Goal: Transaction & Acquisition: Purchase product/service

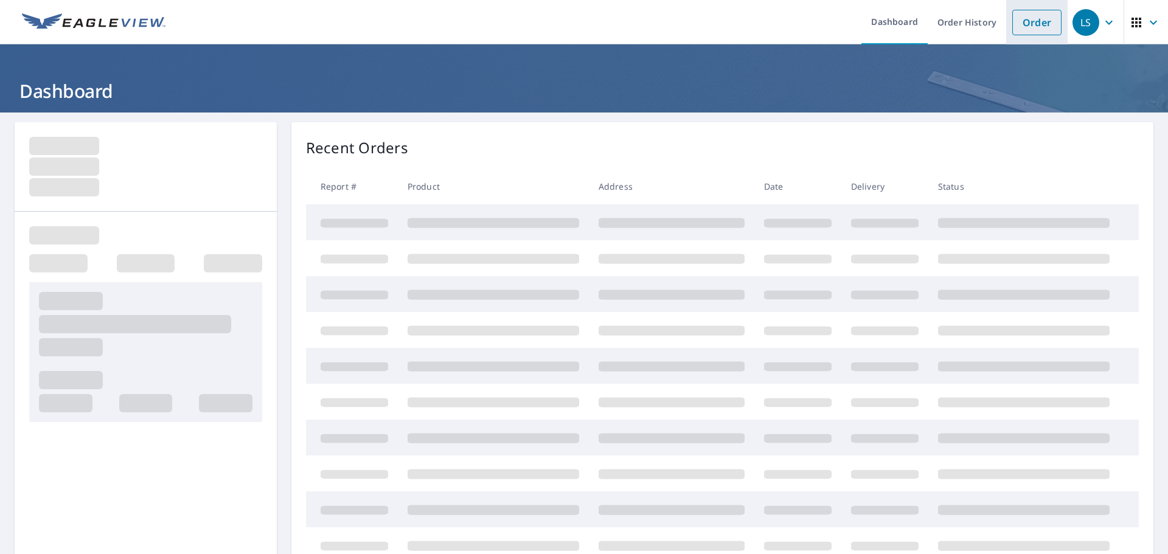
drag, startPoint x: 1033, startPoint y: 30, endPoint x: 1016, endPoint y: 30, distance: 17.0
click at [1033, 30] on link "Order" at bounding box center [1036, 23] width 49 height 26
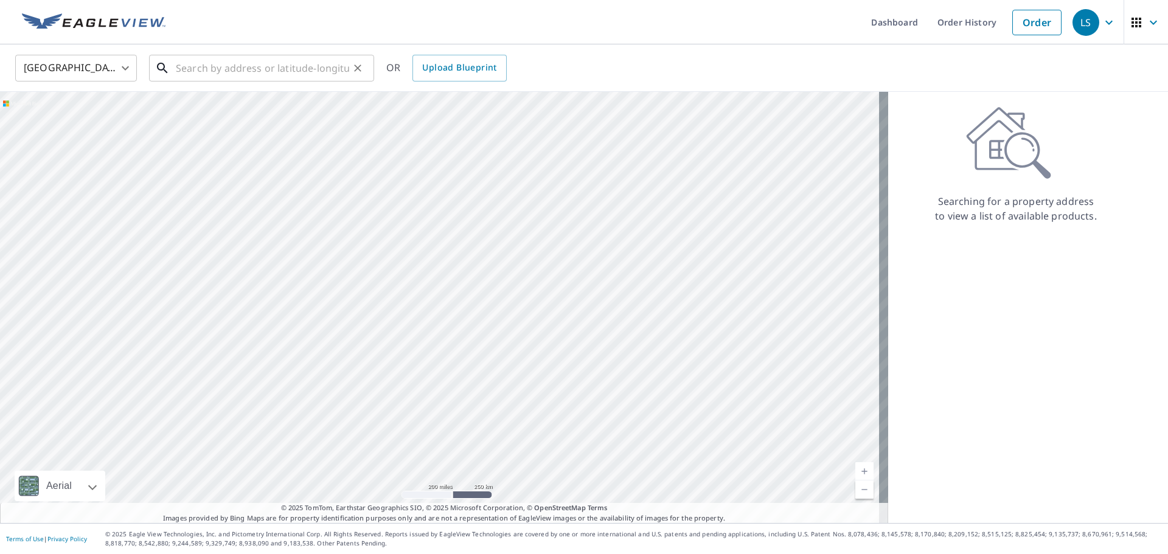
click at [326, 68] on input "text" at bounding box center [262, 68] width 173 height 34
paste input "[STREET_ADDRESS]"
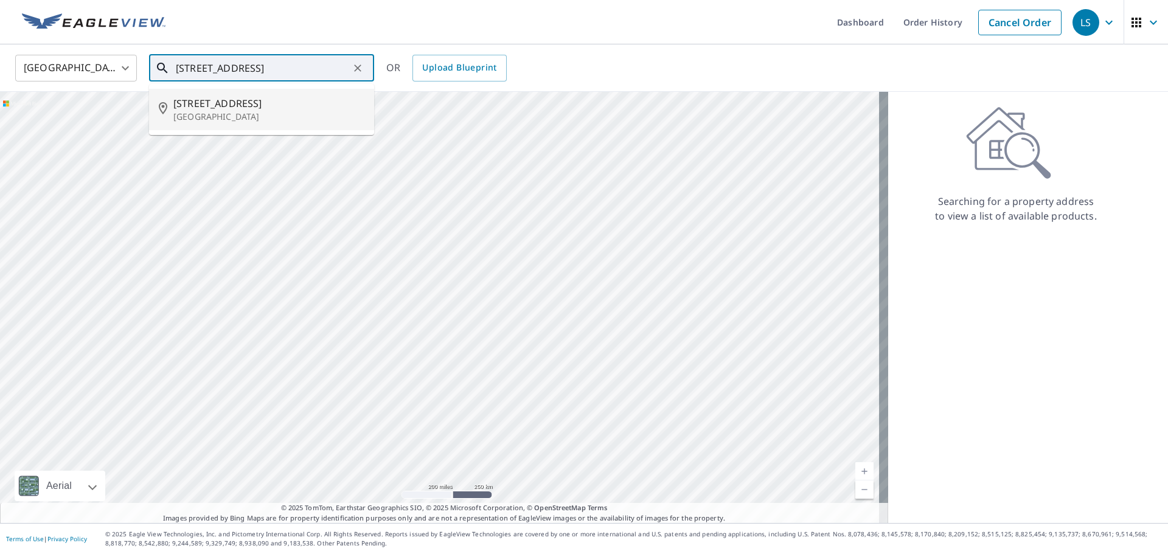
click at [209, 106] on span "[STREET_ADDRESS]" at bounding box center [268, 103] width 191 height 15
type input "[STREET_ADDRESS][PERSON_NAME]"
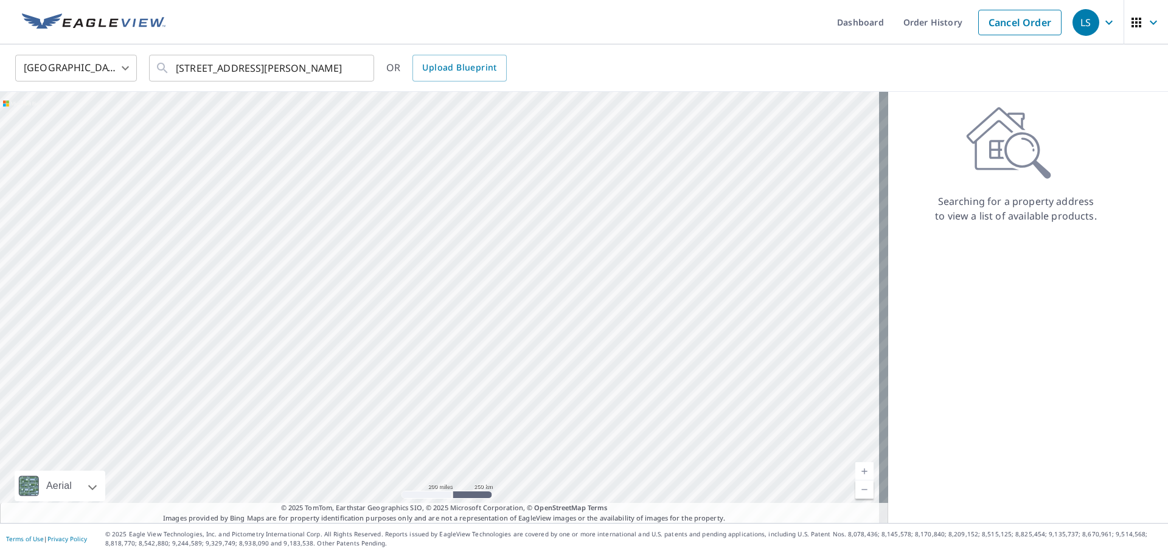
scroll to position [0, 0]
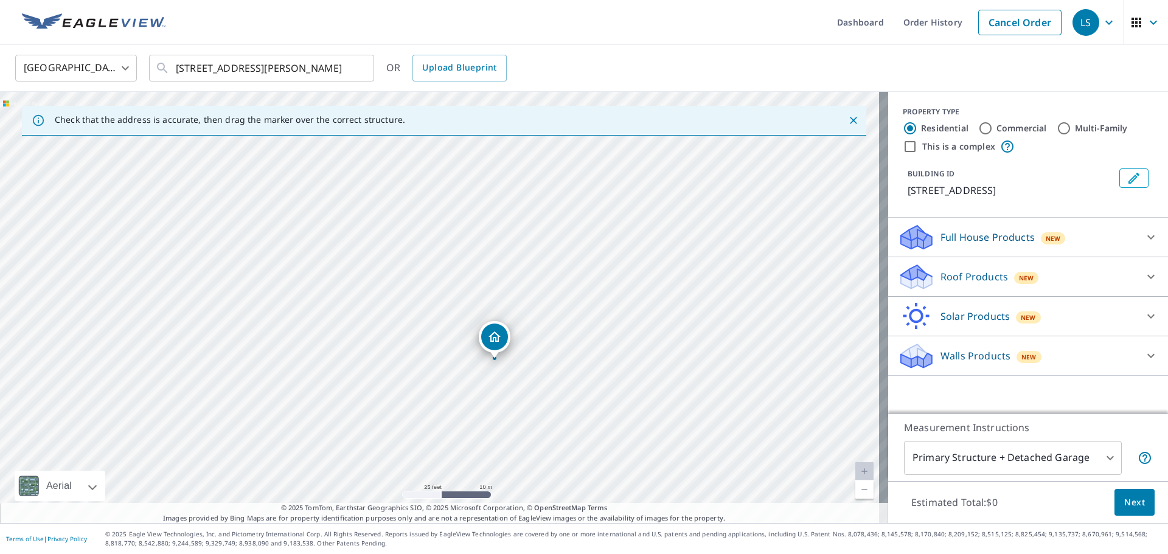
drag, startPoint x: 448, startPoint y: 344, endPoint x: 437, endPoint y: 367, distance: 25.3
click at [437, 367] on div "[STREET_ADDRESS][PERSON_NAME]" at bounding box center [444, 307] width 888 height 431
click at [654, 375] on div "[STREET_ADDRESS][PERSON_NAME]" at bounding box center [444, 307] width 888 height 431
click at [380, 302] on div "[STREET_ADDRESS][PERSON_NAME]" at bounding box center [444, 307] width 888 height 431
click at [369, 280] on div "[STREET_ADDRESS][PERSON_NAME]" at bounding box center [444, 307] width 888 height 431
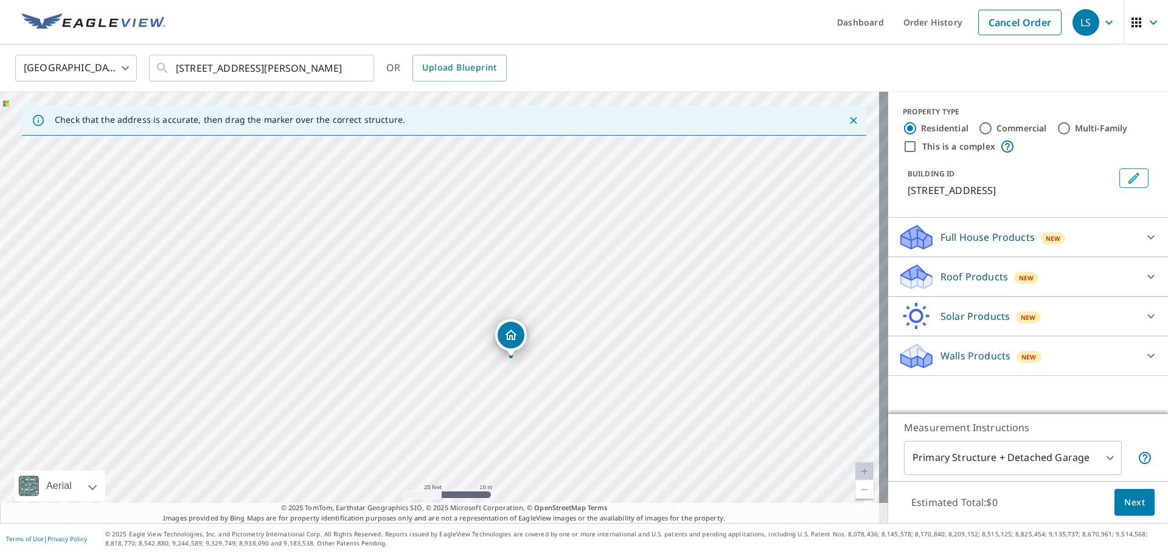
click at [375, 289] on div "[STREET_ADDRESS][PERSON_NAME]" at bounding box center [444, 307] width 888 height 431
click at [373, 289] on div "[STREET_ADDRESS][PERSON_NAME]" at bounding box center [444, 307] width 888 height 431
click at [372, 289] on div "[STREET_ADDRESS][PERSON_NAME]" at bounding box center [444, 307] width 888 height 431
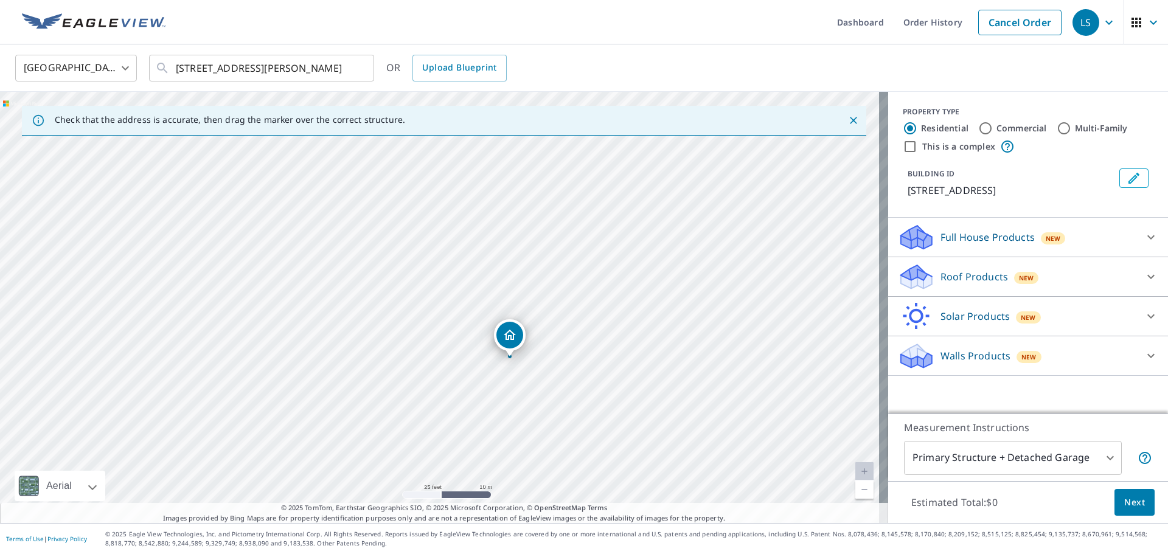
click at [369, 288] on div "[STREET_ADDRESS][PERSON_NAME]" at bounding box center [444, 307] width 888 height 431
click at [370, 288] on div "[STREET_ADDRESS][PERSON_NAME]" at bounding box center [444, 307] width 888 height 431
drag, startPoint x: 474, startPoint y: 330, endPoint x: 417, endPoint y: 220, distance: 124.3
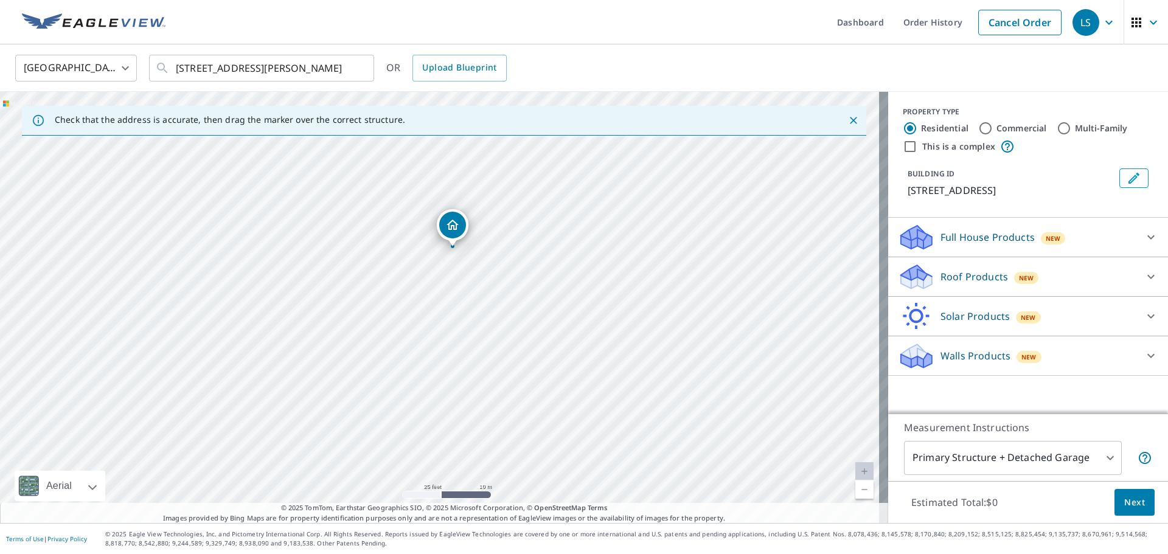
click at [417, 220] on div "[STREET_ADDRESS][PERSON_NAME]" at bounding box center [444, 307] width 888 height 431
